Goal: Information Seeking & Learning: Learn about a topic

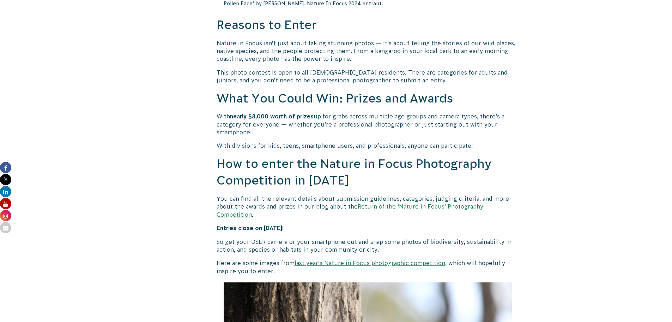
scroll to position [529, 0]
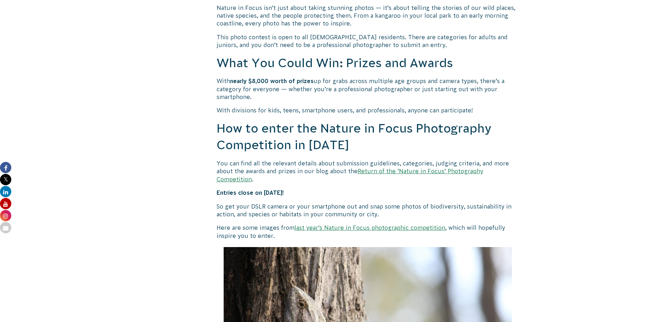
click at [420, 172] on link "Return of the ‘Nature in Focus’ Photography Competition" at bounding box center [350, 175] width 267 height 14
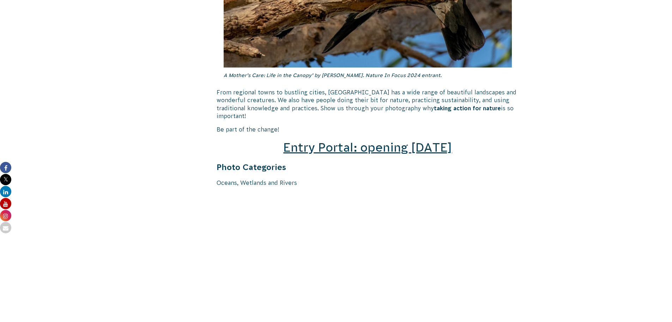
scroll to position [918, 0]
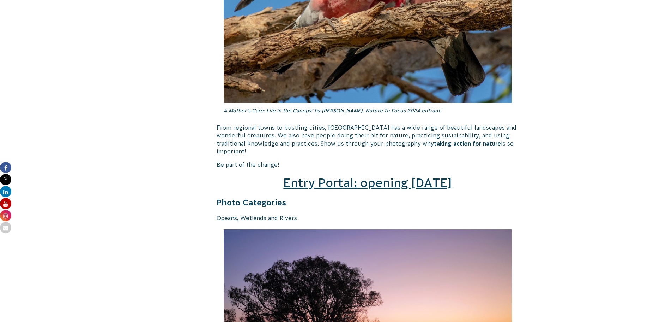
click at [369, 177] on span "Entry Portal: opening July 4" at bounding box center [367, 182] width 169 height 13
